Goal: Navigation & Orientation: Find specific page/section

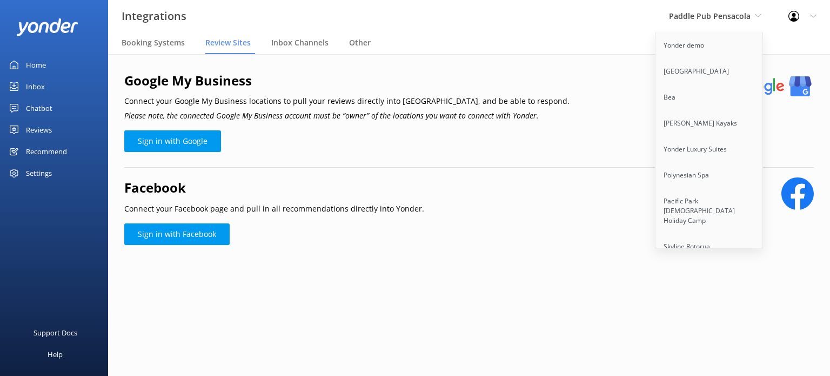
click at [792, 36] on nav "Booking Systems Review Sites Inbox Channels Other" at bounding box center [469, 43] width 722 height 22
click at [733, 18] on span "Paddle Pub Pensacola" at bounding box center [710, 16] width 82 height 10
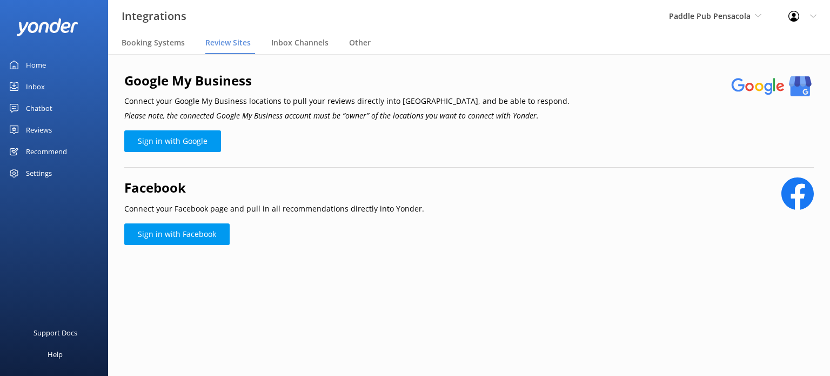
click at [25, 61] on link "Home" at bounding box center [54, 65] width 108 height 22
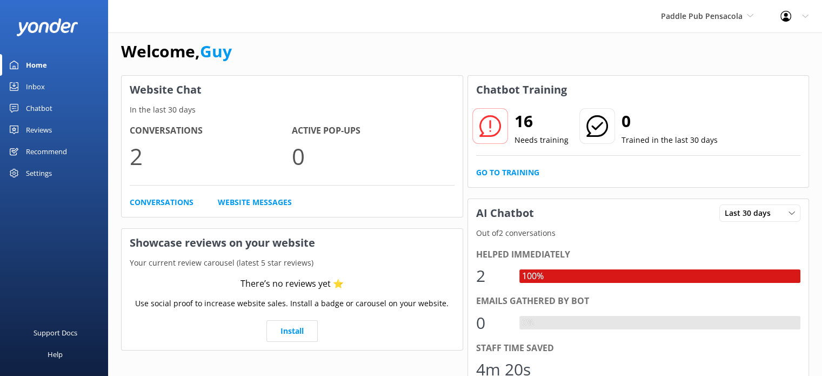
scroll to position [13, 0]
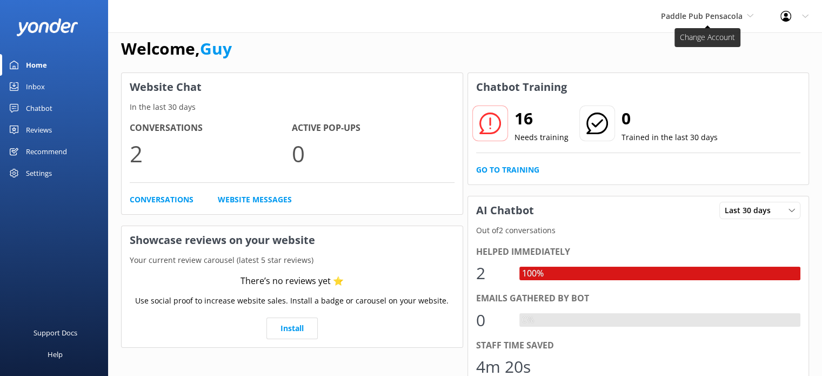
click at [747, 17] on icon at bounding box center [750, 15] width 6 height 6
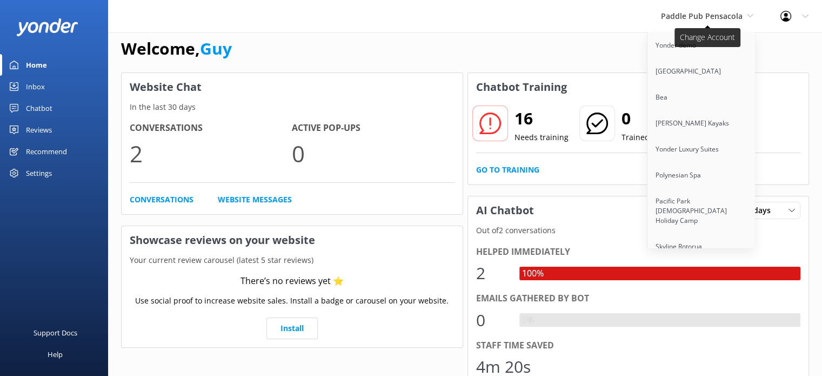
click at [747, 17] on icon at bounding box center [750, 15] width 6 height 6
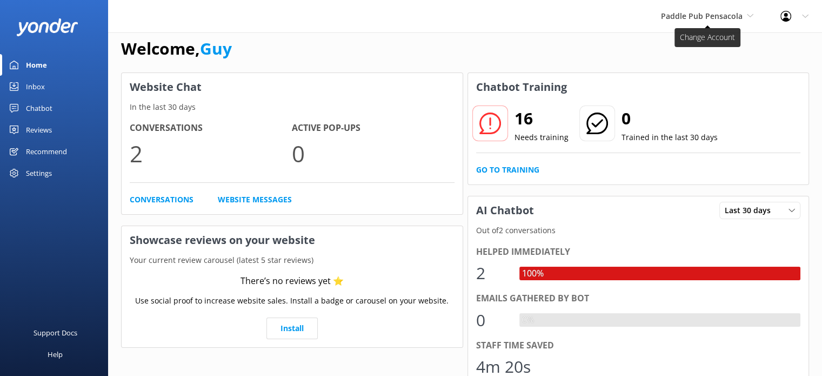
click at [713, 17] on span "Paddle Pub Pensacola" at bounding box center [702, 16] width 82 height 10
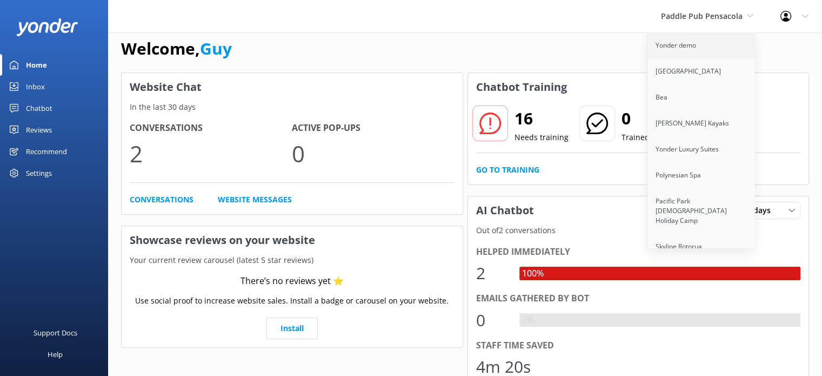
click at [698, 46] on link "Yonder demo" at bounding box center [702, 45] width 108 height 26
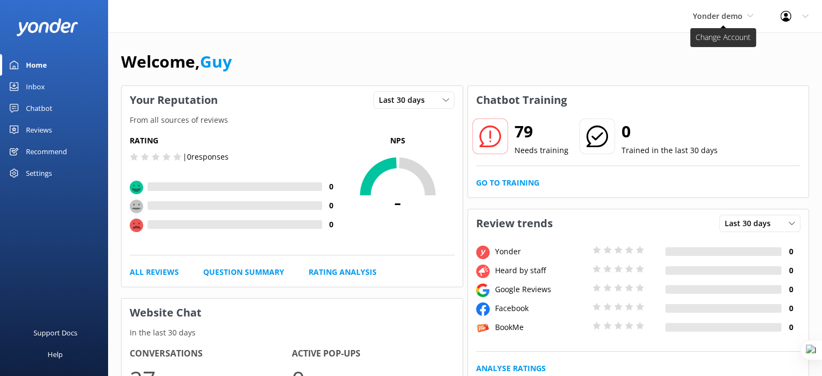
click at [710, 19] on span "Yonder demo" at bounding box center [718, 16] width 50 height 10
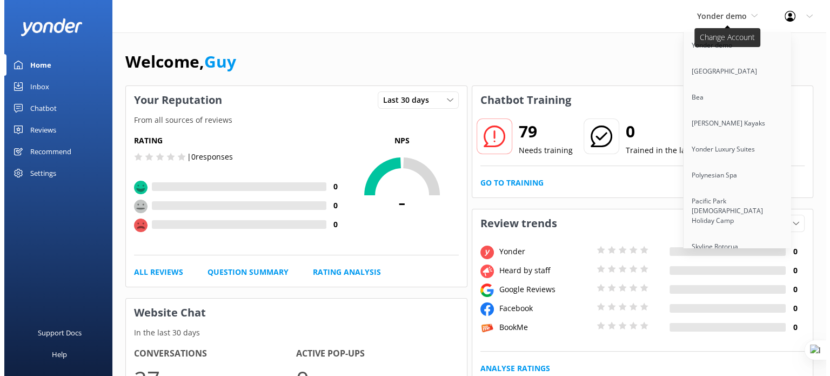
scroll to position [2221, 0]
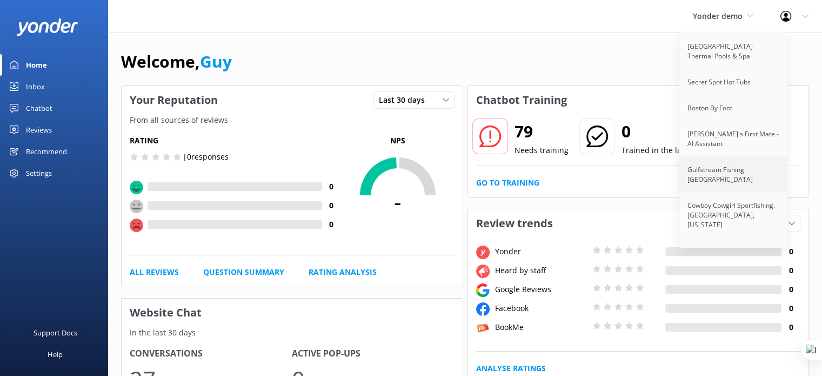
click at [735, 157] on link "Gulfstream Fishing [GEOGRAPHIC_DATA]" at bounding box center [734, 175] width 108 height 36
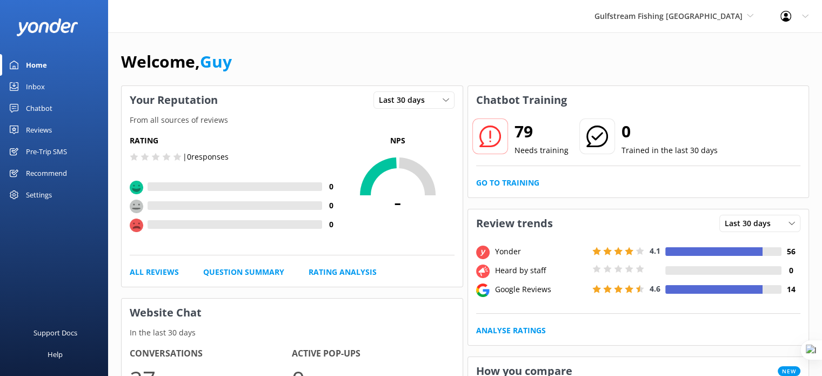
click at [48, 151] on div "Pre-Trip SMS" at bounding box center [46, 152] width 41 height 22
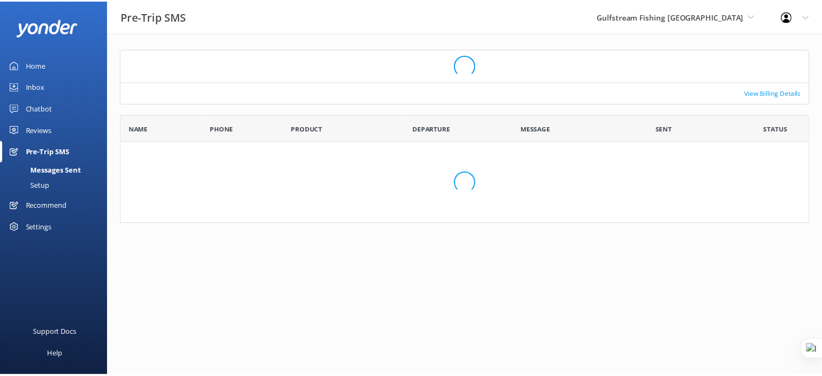
scroll to position [9, 9]
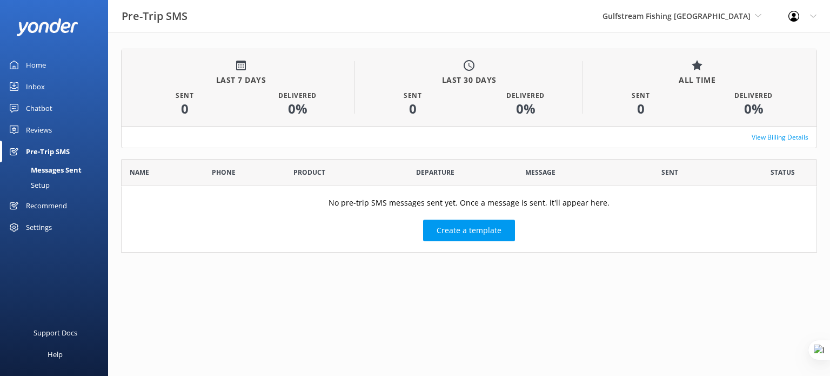
click at [55, 183] on link "Setup" at bounding box center [57, 184] width 102 height 15
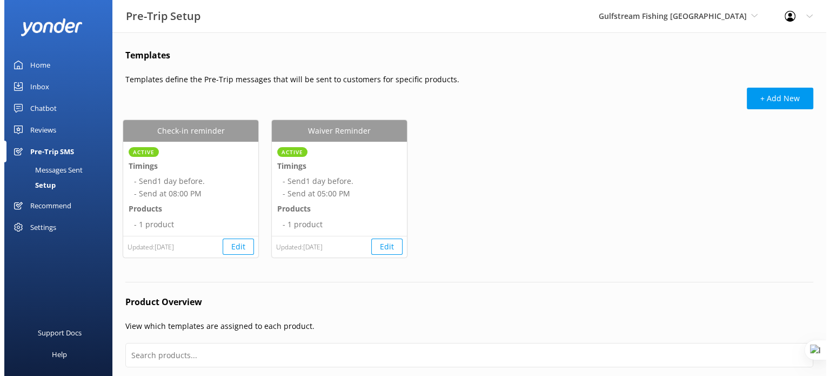
scroll to position [255, 680]
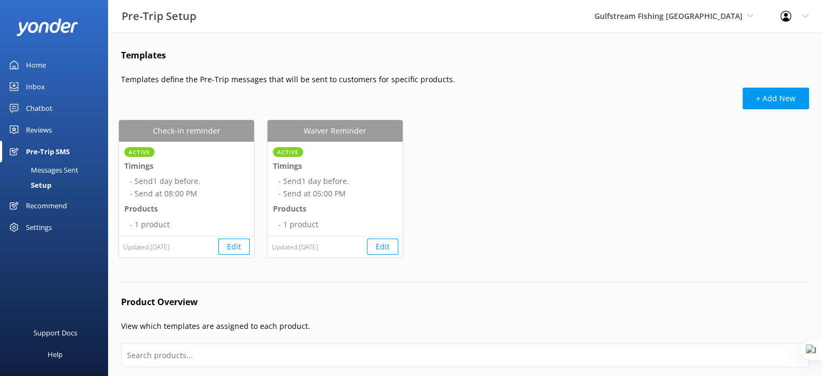
click at [58, 168] on div "Messages Sent" at bounding box center [42, 169] width 72 height 15
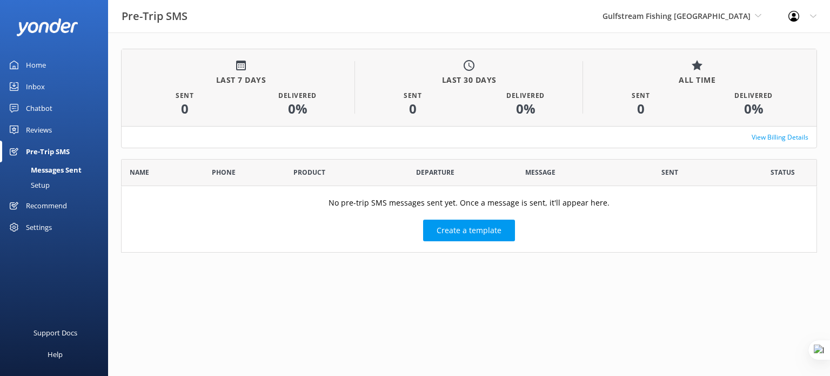
scroll to position [85, 688]
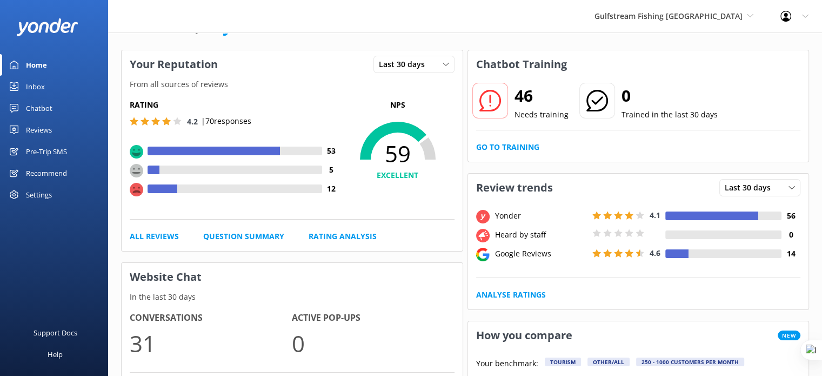
scroll to position [41, 0]
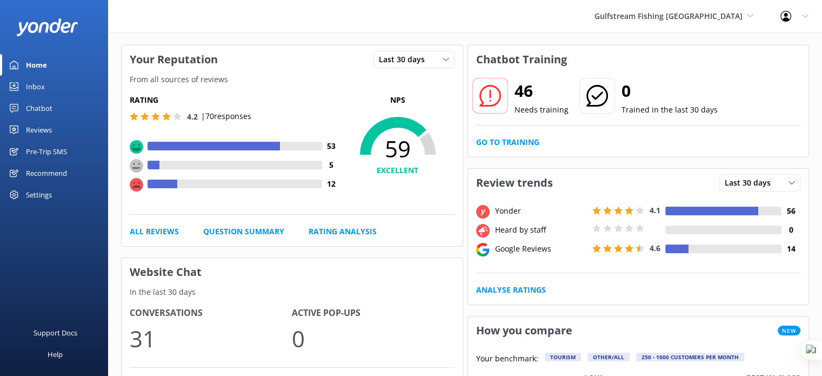
click at [43, 149] on div "Pre-Trip SMS" at bounding box center [46, 152] width 41 height 22
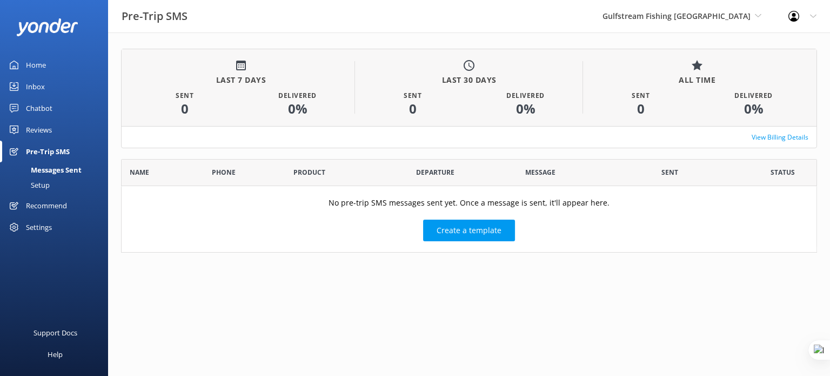
scroll to position [85, 688]
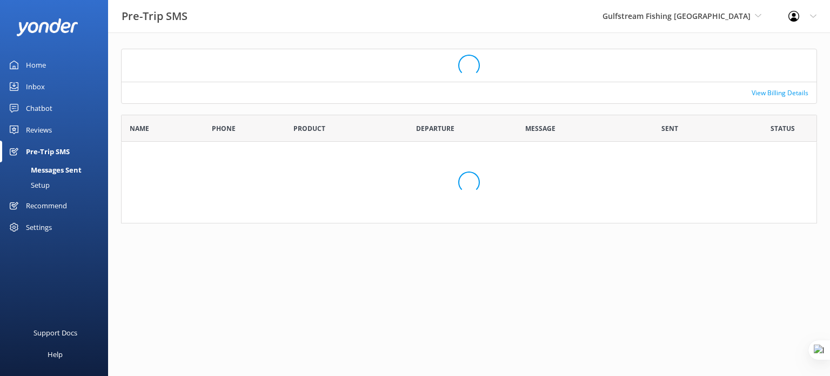
scroll to position [9, 9]
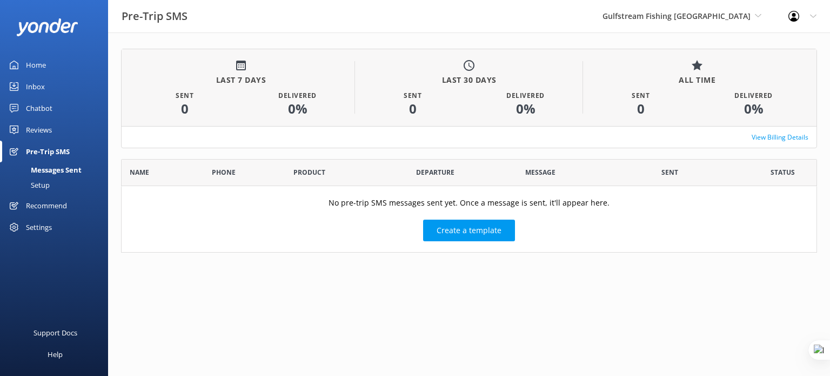
click at [41, 227] on div "Settings" at bounding box center [39, 227] width 26 height 22
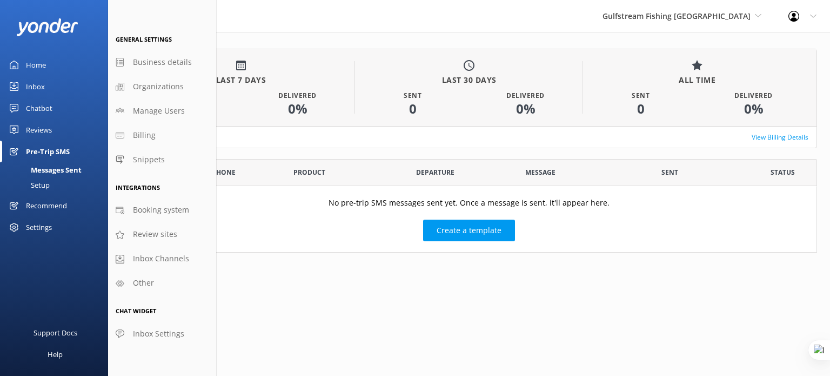
click at [45, 125] on div "Reviews" at bounding box center [39, 130] width 26 height 22
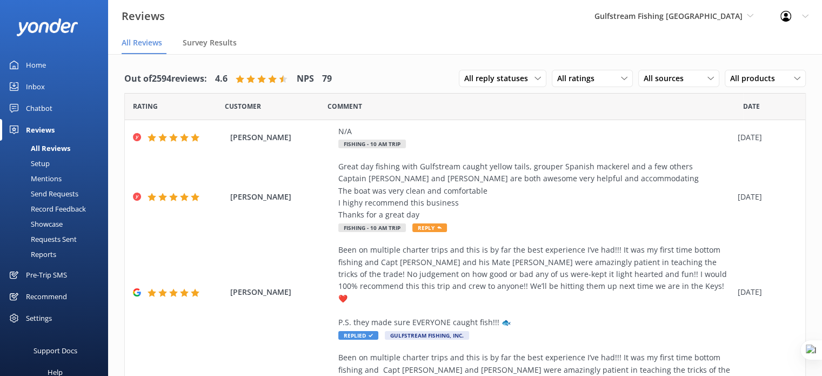
click at [56, 238] on div "Requests Sent" at bounding box center [41, 238] width 70 height 15
